Goal: Task Accomplishment & Management: Manage account settings

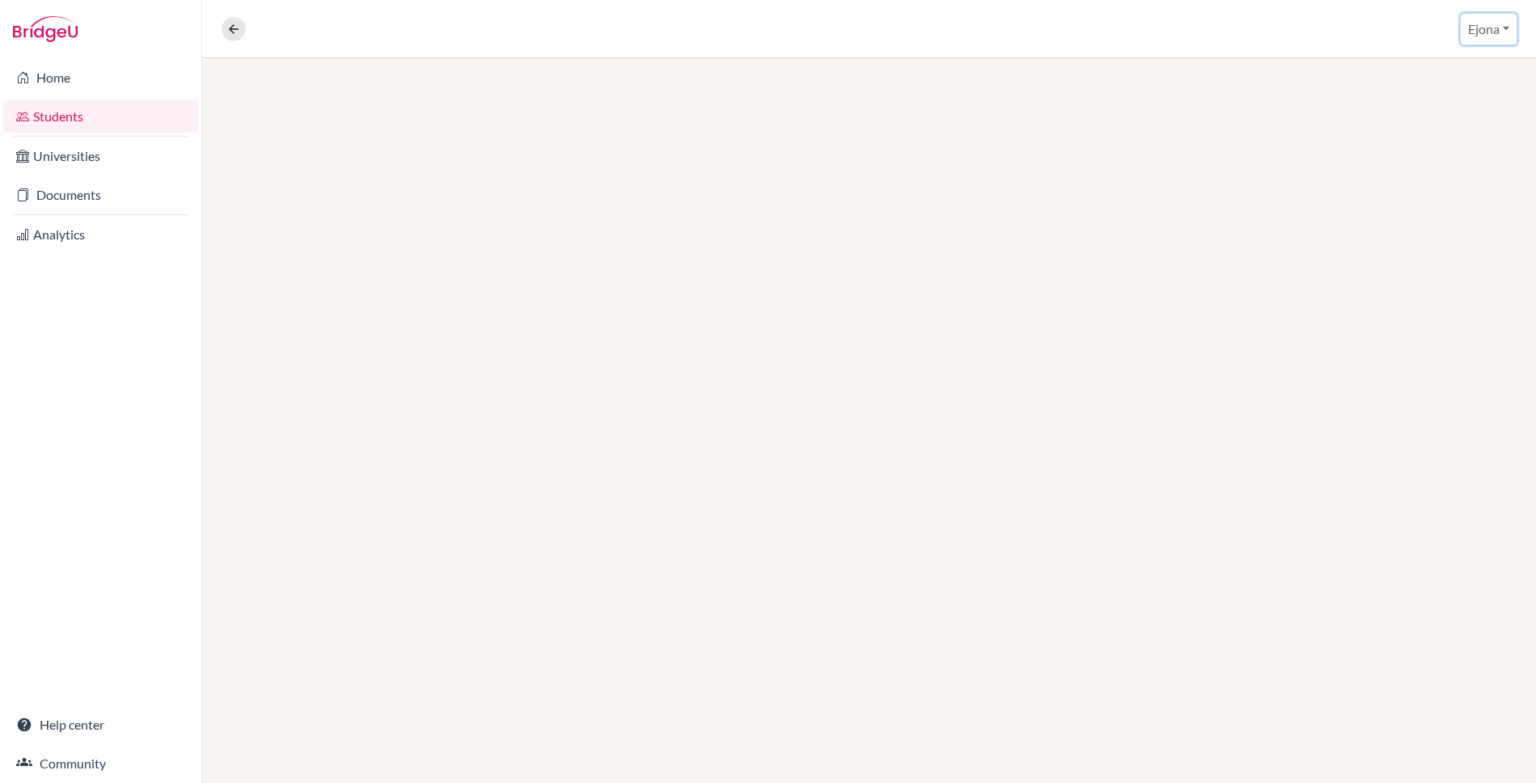
click at [1476, 26] on button "Ejona" at bounding box center [1489, 29] width 56 height 31
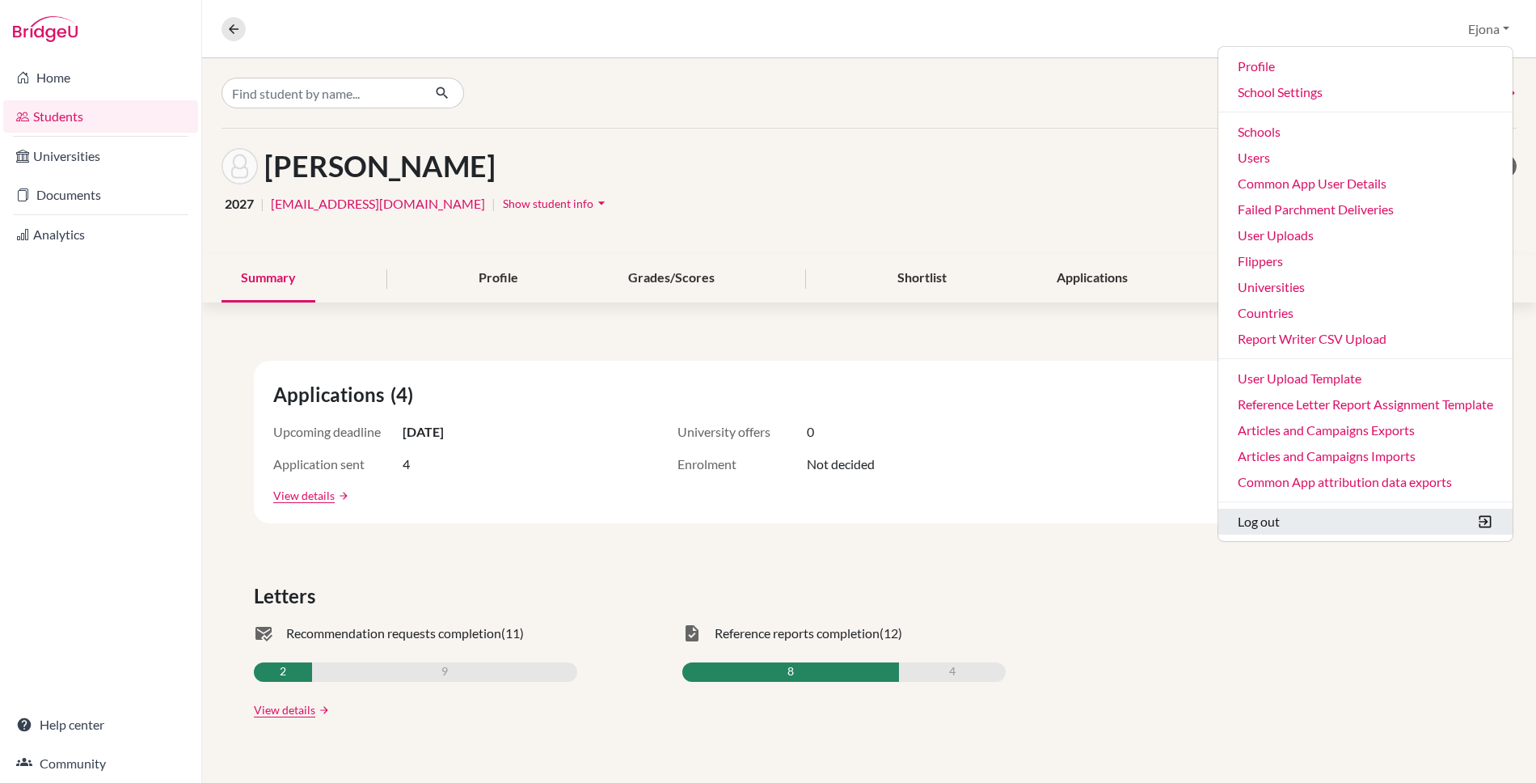
click at [1263, 522] on button "Log out" at bounding box center [1366, 522] width 294 height 26
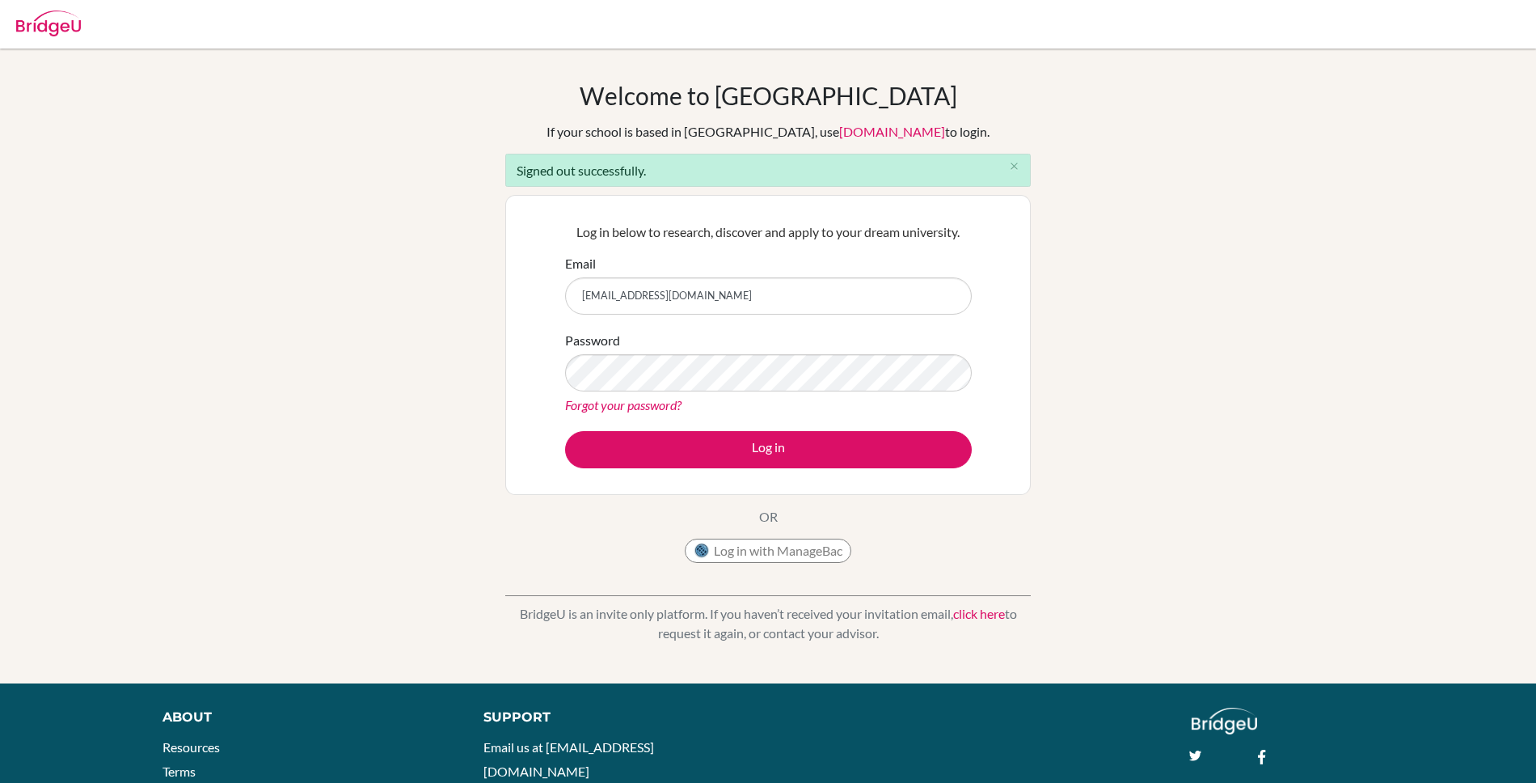
click at [801, 286] on input "[EMAIL_ADDRESS][DOMAIN_NAME]" at bounding box center [768, 295] width 407 height 37
type input "[EMAIL_ADDRESS][DOMAIN_NAME]"
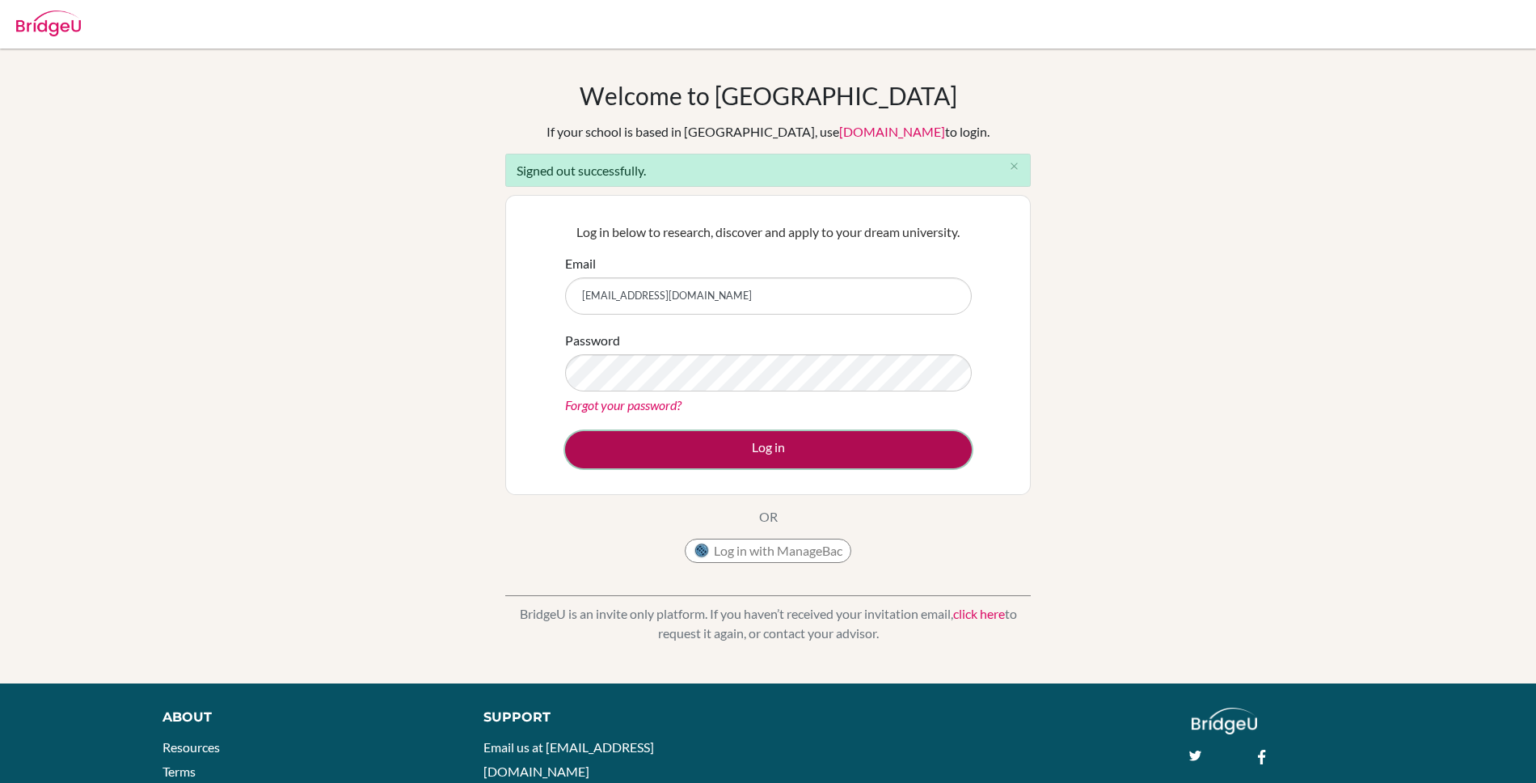
click at [852, 442] on button "Log in" at bounding box center [768, 449] width 407 height 37
